Goal: Find specific page/section: Find specific page/section

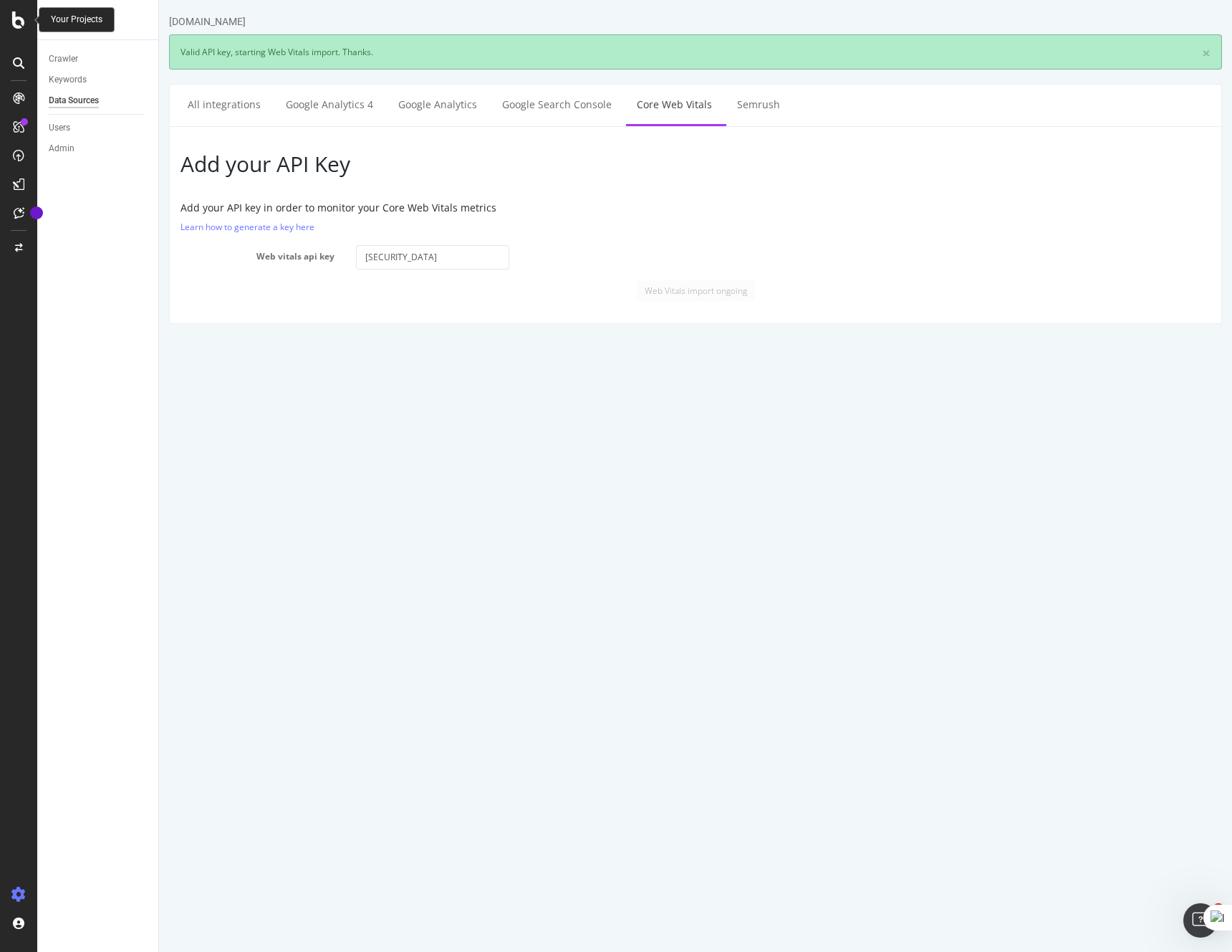
click at [8, 24] on div at bounding box center [19, 20] width 34 height 17
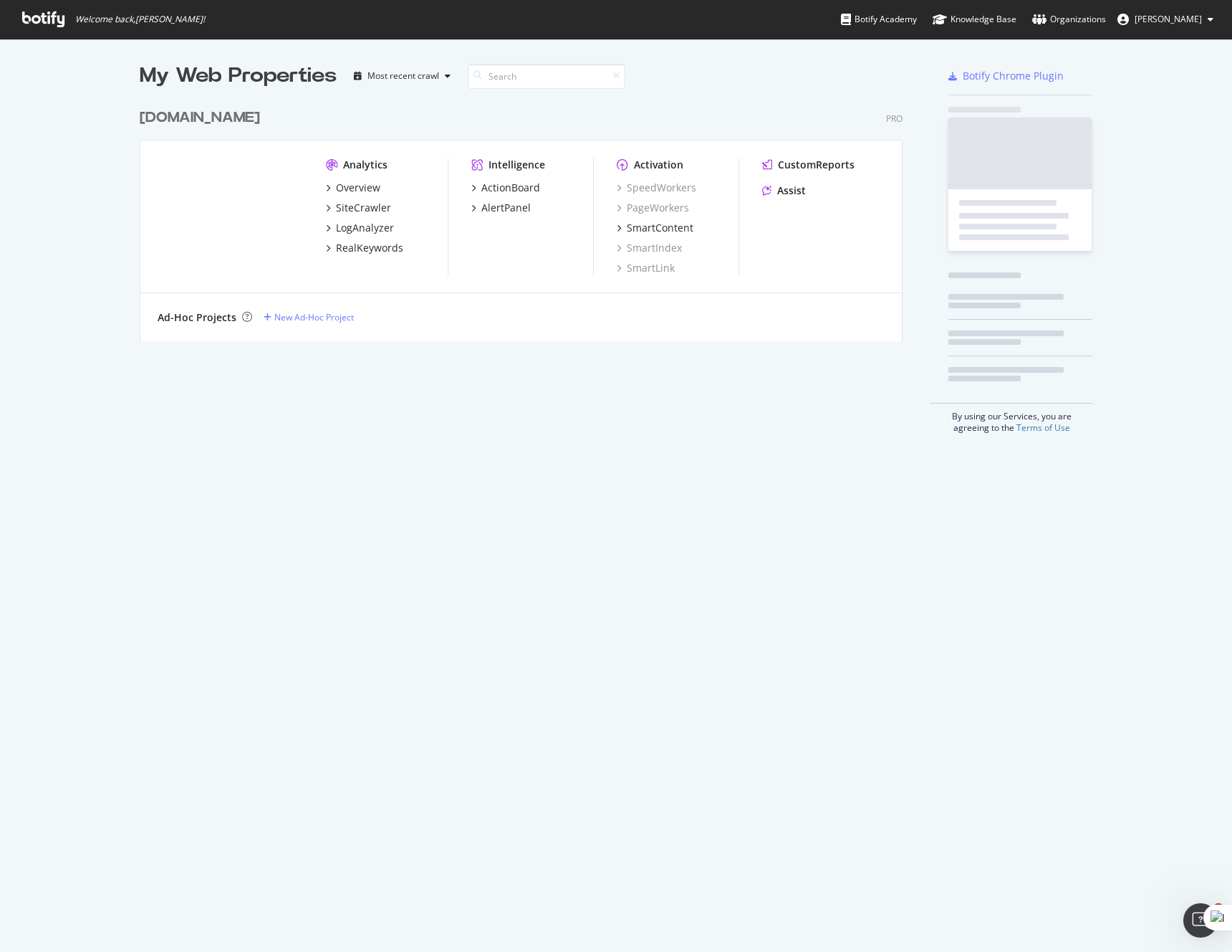
scroll to position [952, 1232]
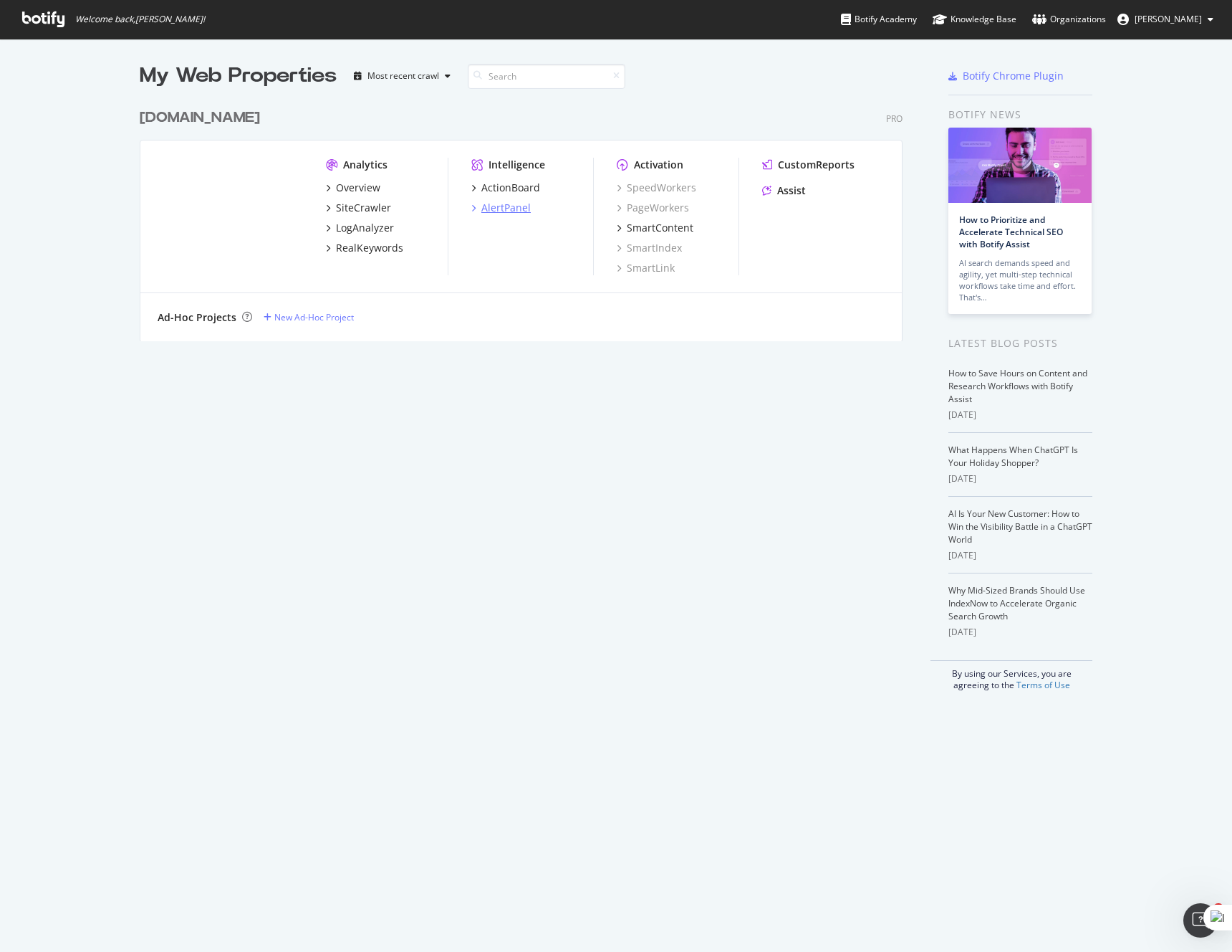
click at [483, 203] on div "AlertPanel" at bounding box center [506, 208] width 50 height 14
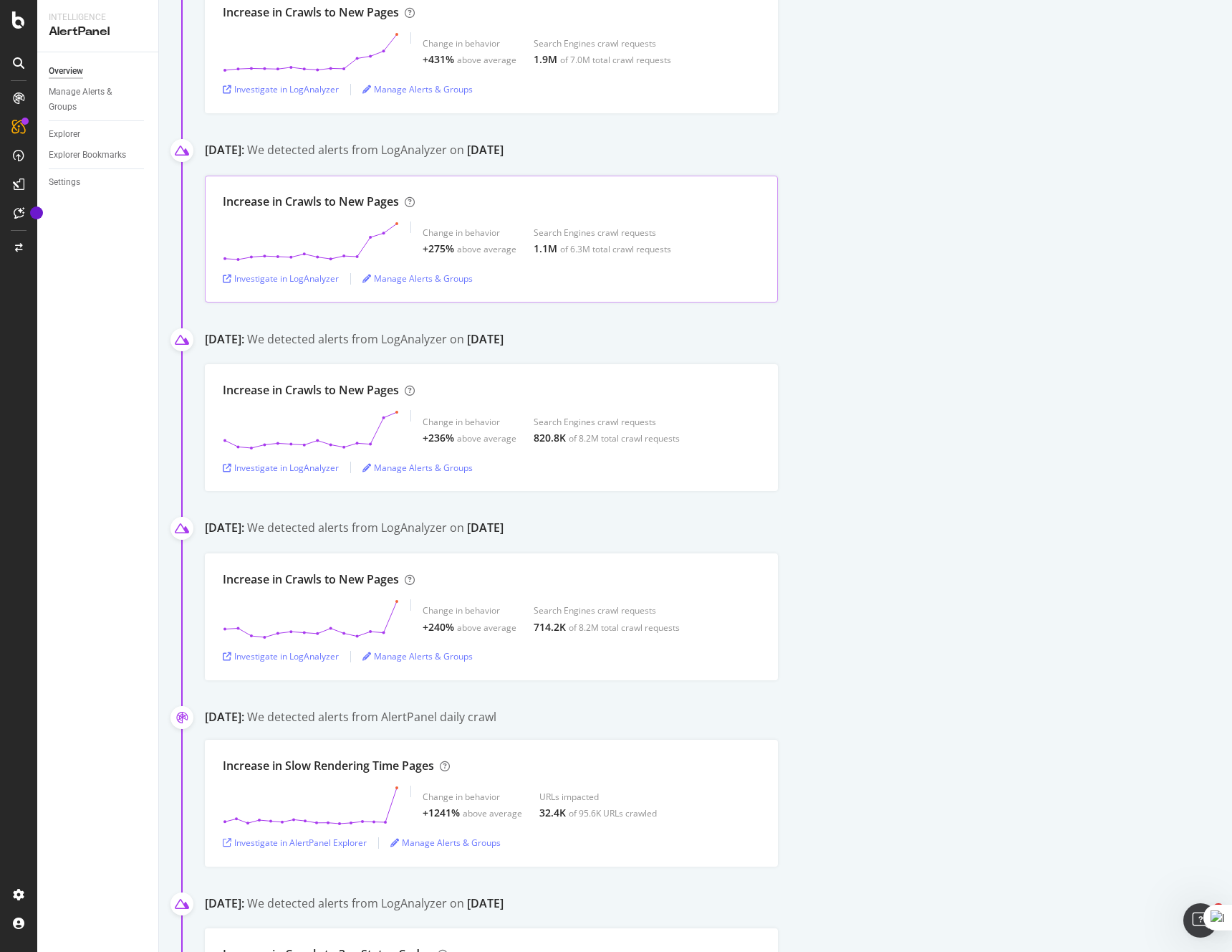
scroll to position [1400, 0]
